Goal: Information Seeking & Learning: Learn about a topic

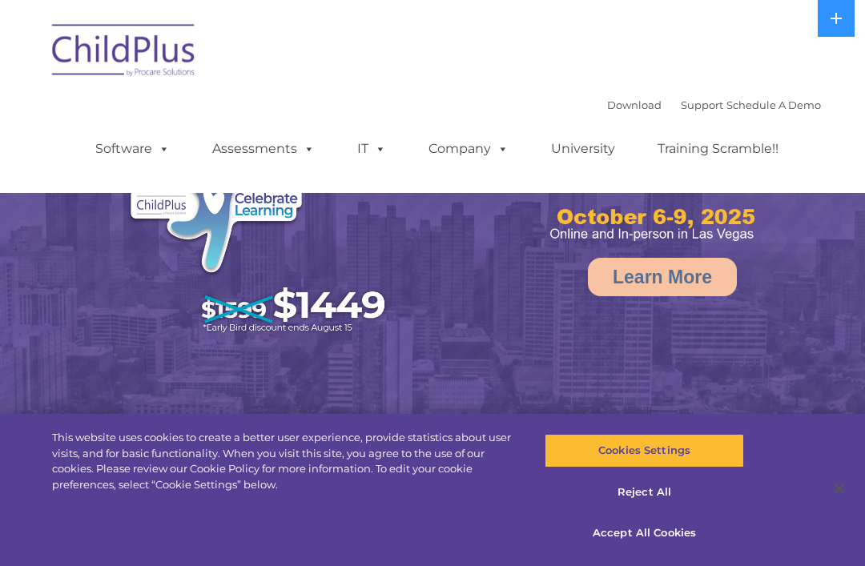
select select "MEDIUM"
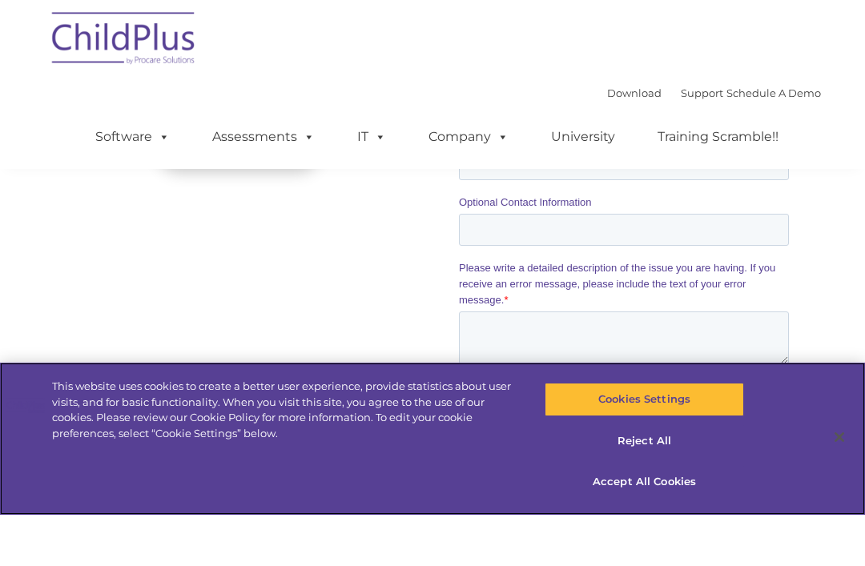
scroll to position [1657, 0]
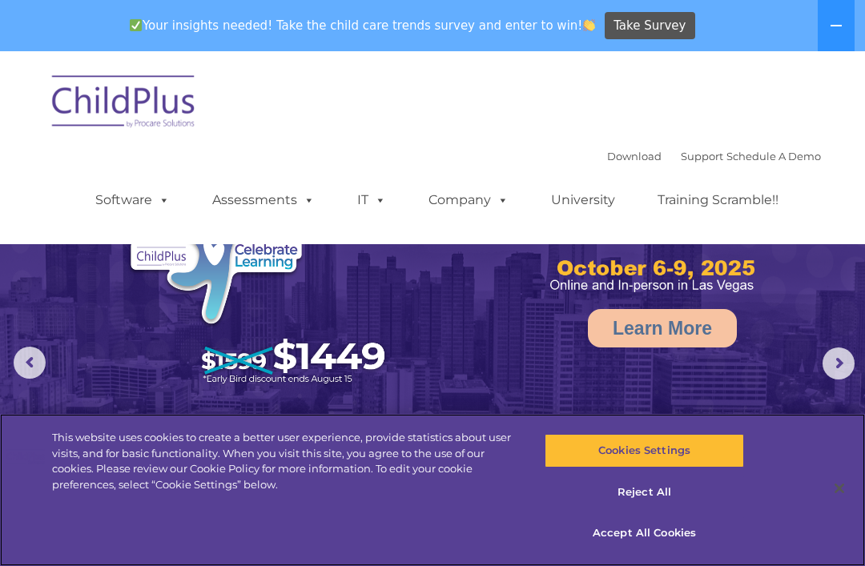
select select "MEDIUM"
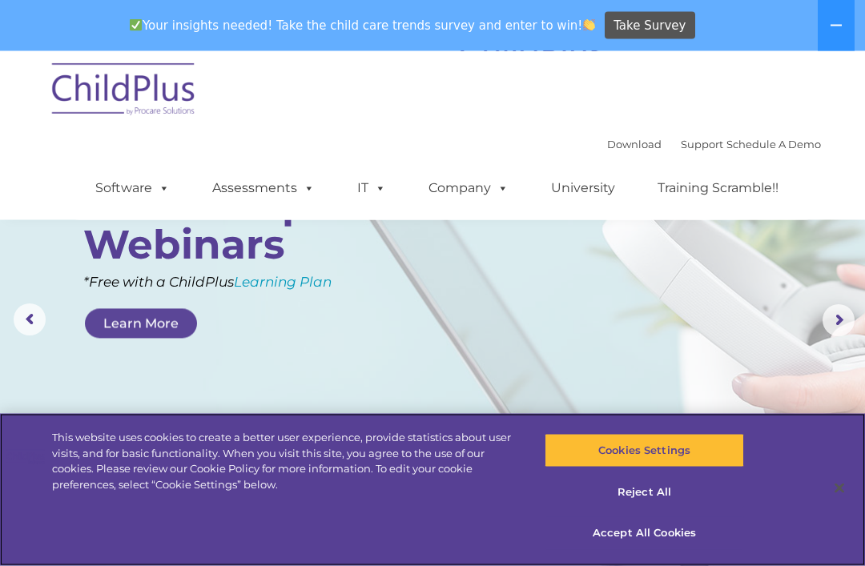
scroll to position [47, 0]
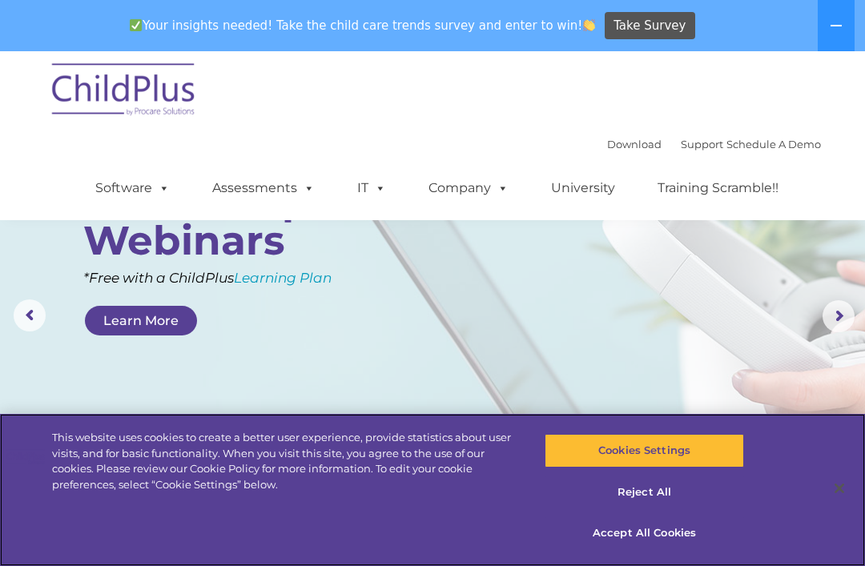
click at [680, 550] on button "Accept All Cookies" at bounding box center [643, 533] width 199 height 34
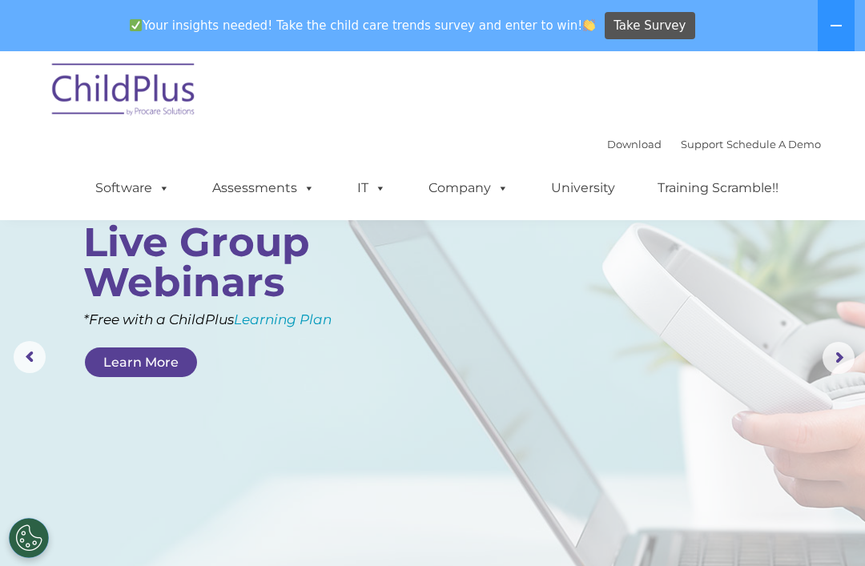
scroll to position [0, 0]
